Goal: Navigation & Orientation: Understand site structure

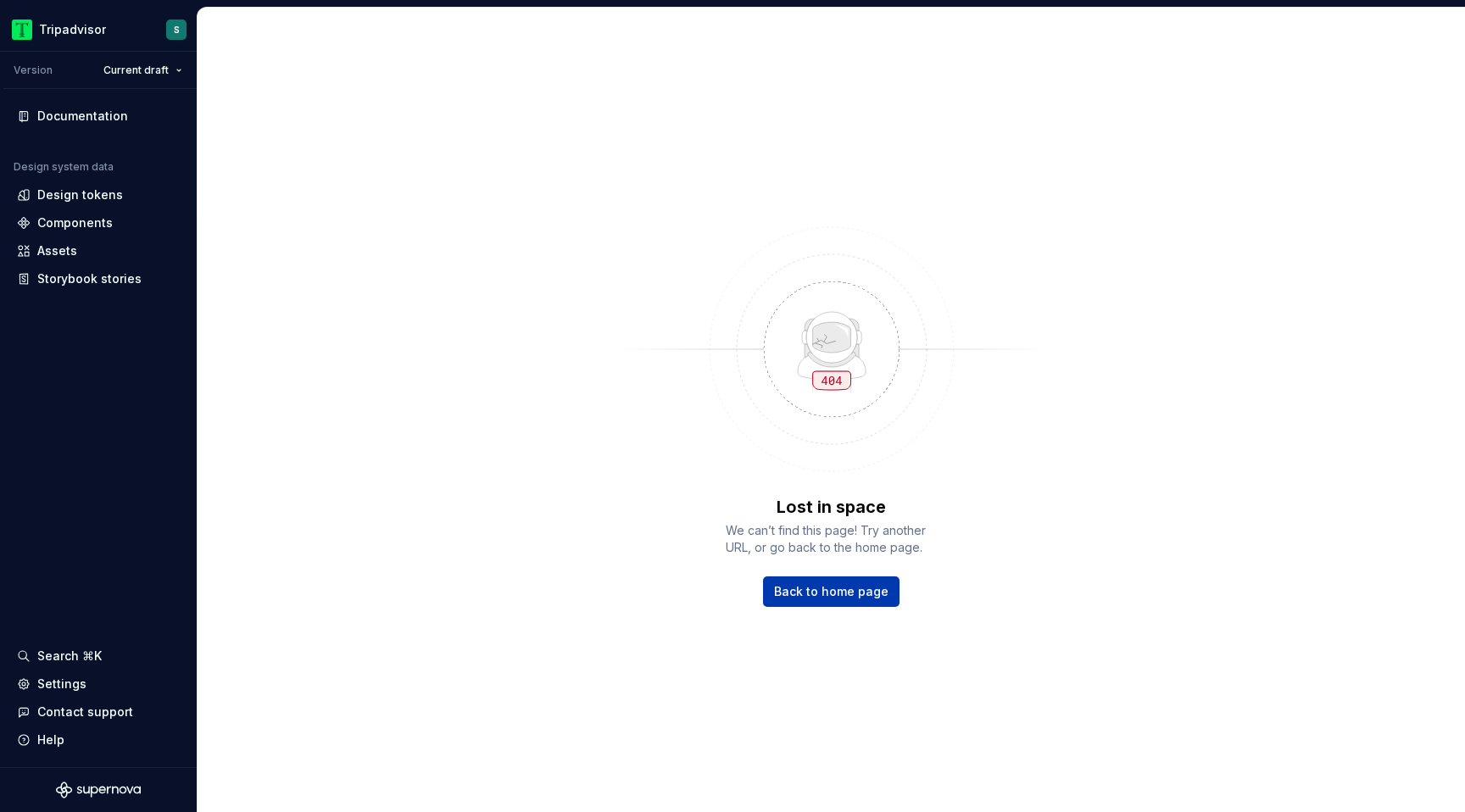
click at [816, 592] on span "Back to home page" at bounding box center [831, 592] width 114 height 17
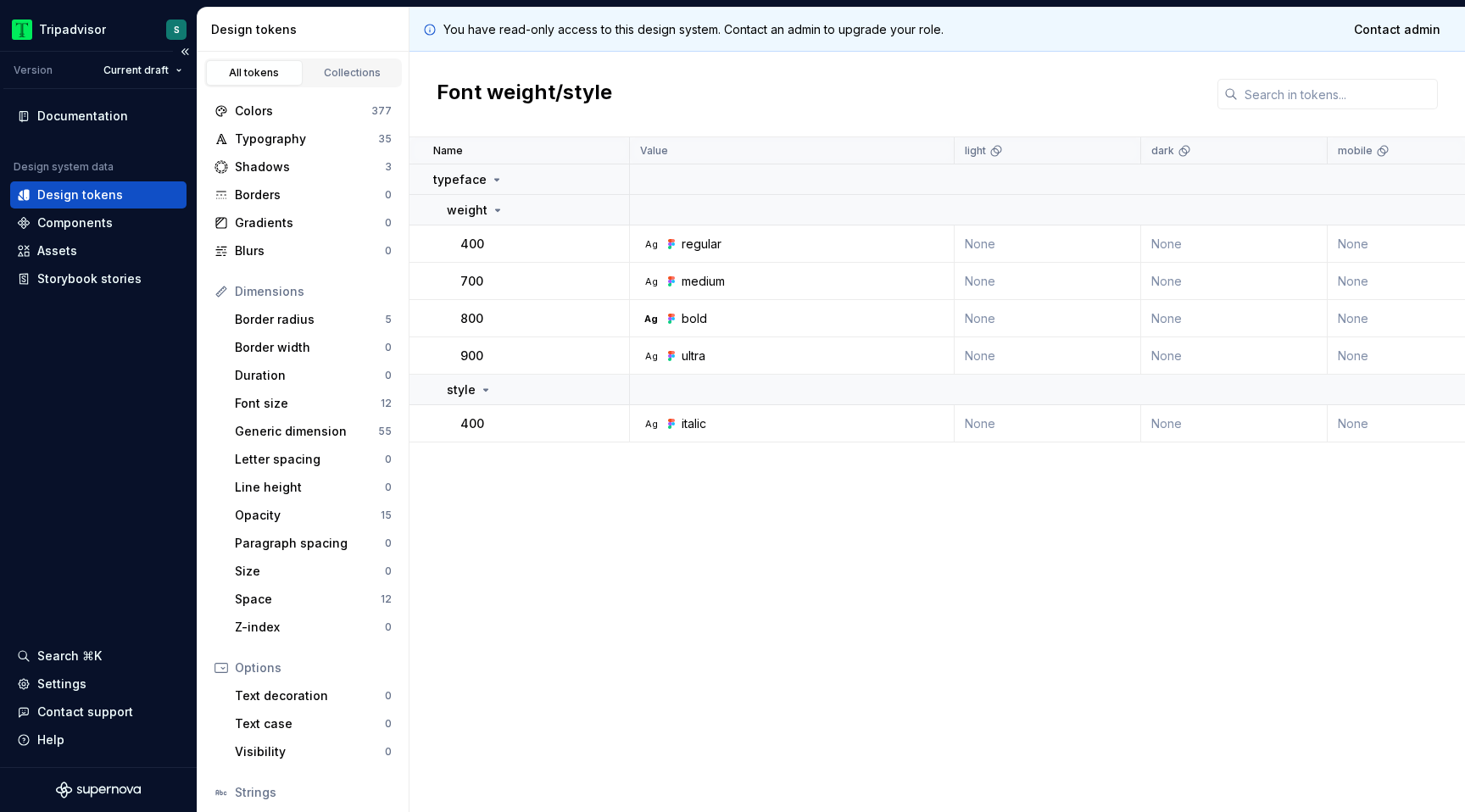
click at [61, 498] on div "Documentation Design system data Design tokens Components Assets Storybook stor…" at bounding box center [98, 427] width 197 height 678
click at [121, 187] on div "Design tokens" at bounding box center [98, 195] width 163 height 17
click at [299, 115] on div "Colors" at bounding box center [303, 111] width 136 height 17
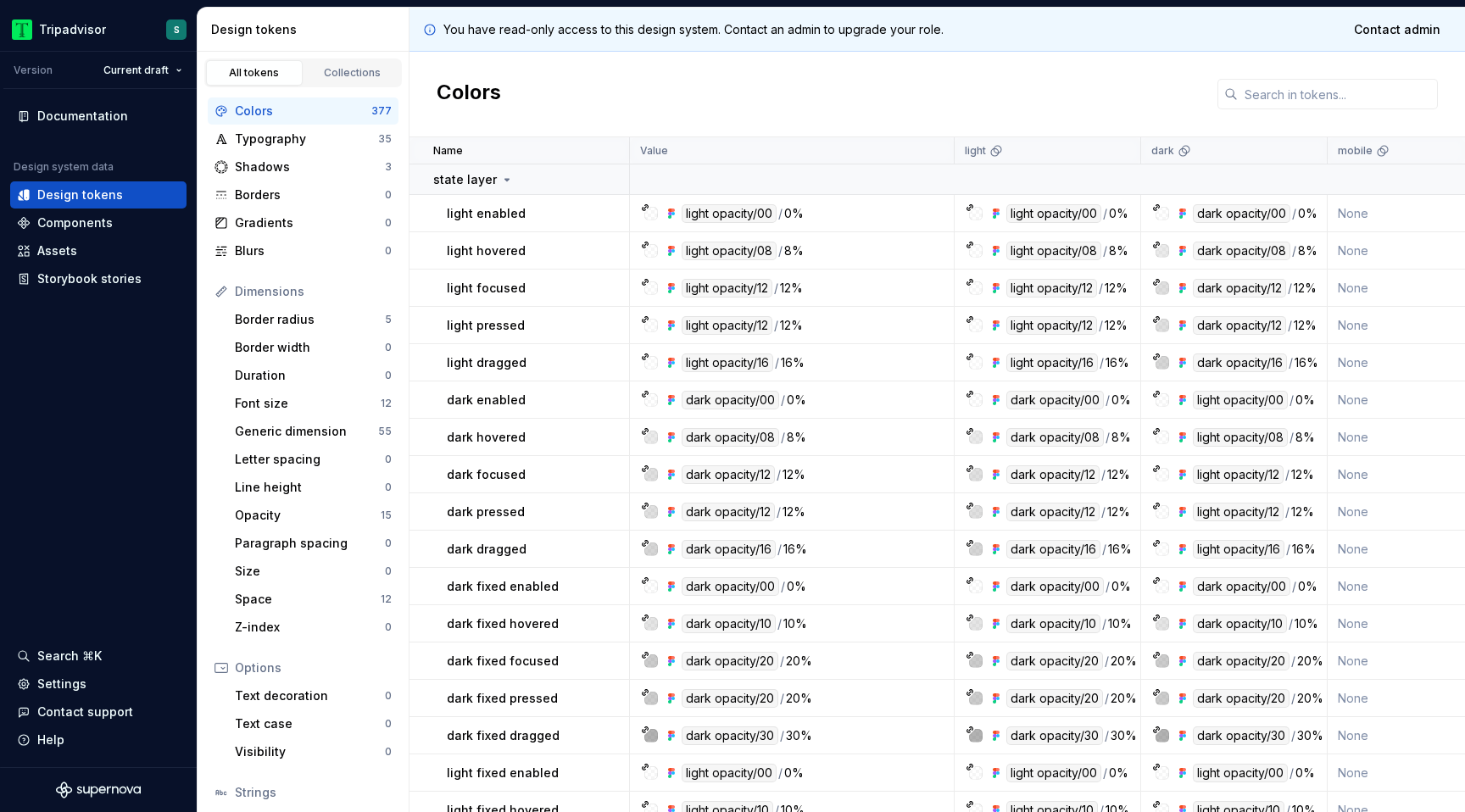
click at [257, 72] on div "All tokens" at bounding box center [254, 73] width 85 height 13
click at [81, 222] on div "Components" at bounding box center [75, 223] width 76 height 17
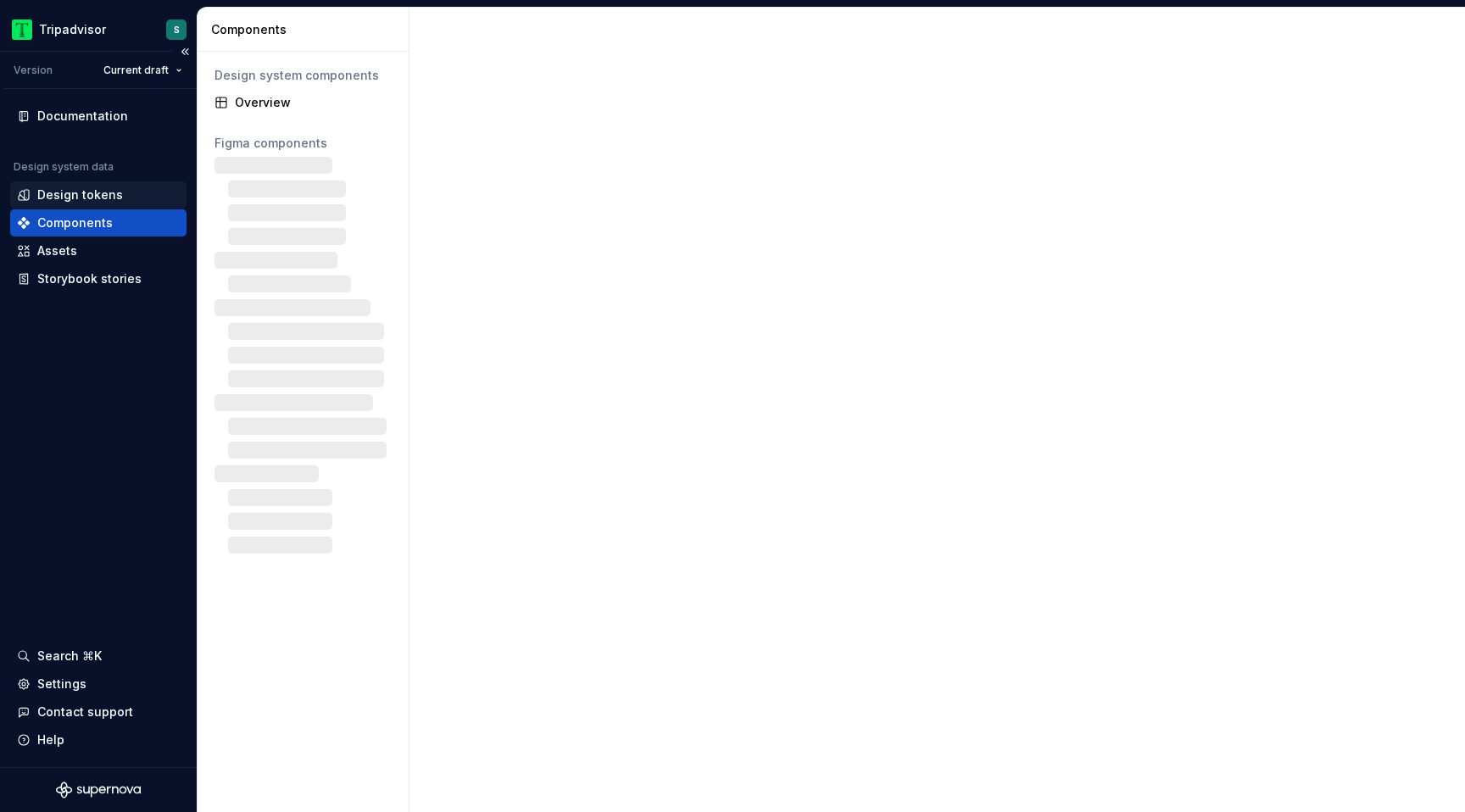
click at [90, 192] on div "Design tokens" at bounding box center [79, 195] width 86 height 17
